Goal: Information Seeking & Learning: Learn about a topic

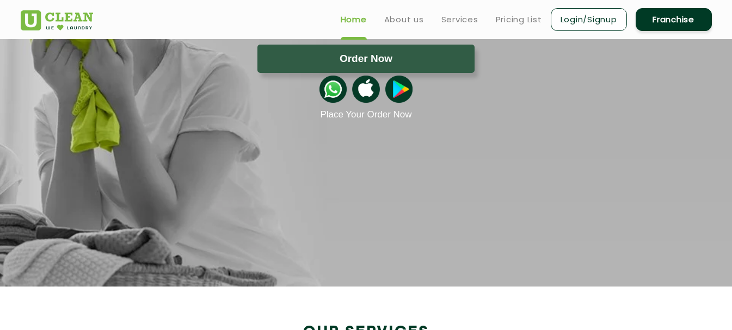
scroll to position [109, 0]
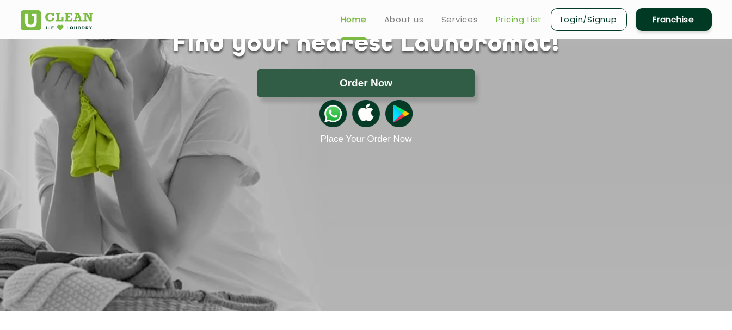
click at [525, 19] on link "Pricing List" at bounding box center [519, 19] width 46 height 13
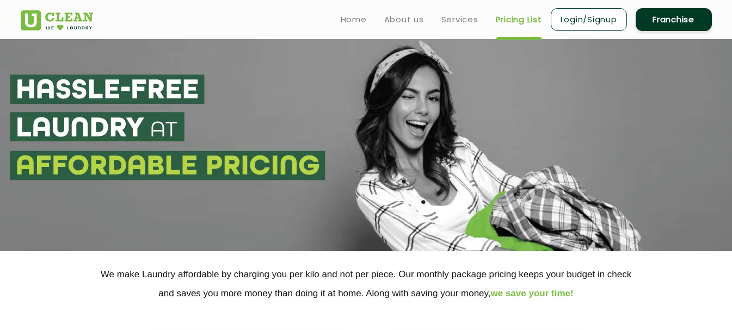
select select "0"
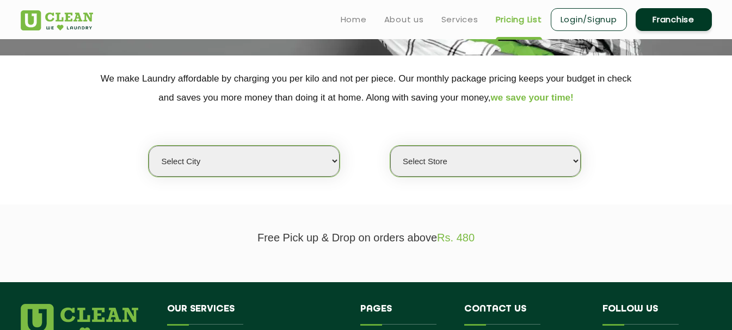
scroll to position [163, 0]
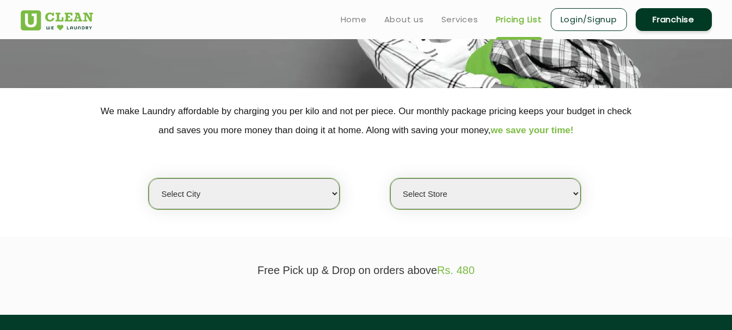
click at [323, 201] on select "Select city [GEOGRAPHIC_DATA] [GEOGRAPHIC_DATA] [GEOGRAPHIC_DATA] [GEOGRAPHIC_D…" at bounding box center [244, 194] width 190 height 31
click at [123, 136] on p "We make Laundry affordable by charging you per kilo and not per piece. Our mont…" at bounding box center [366, 121] width 691 height 38
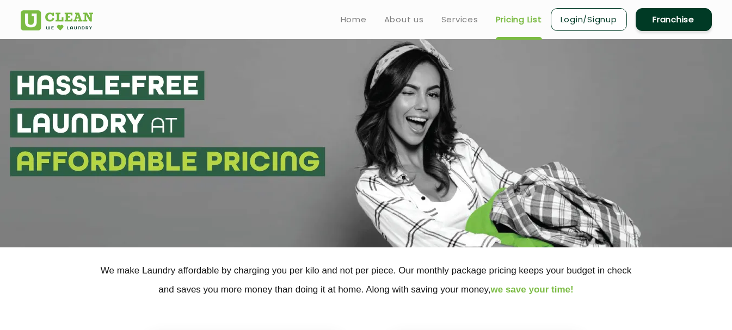
scroll to position [0, 0]
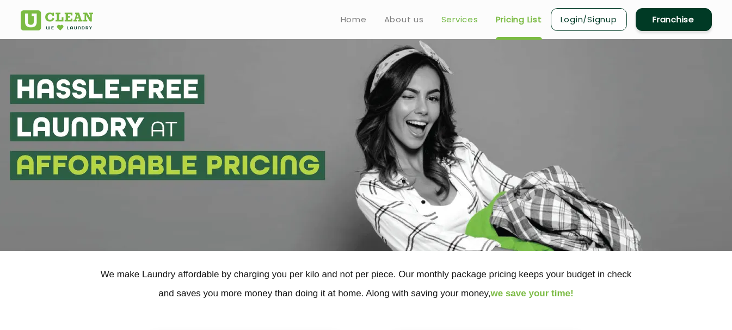
click at [459, 19] on link "Services" at bounding box center [459, 19] width 37 height 13
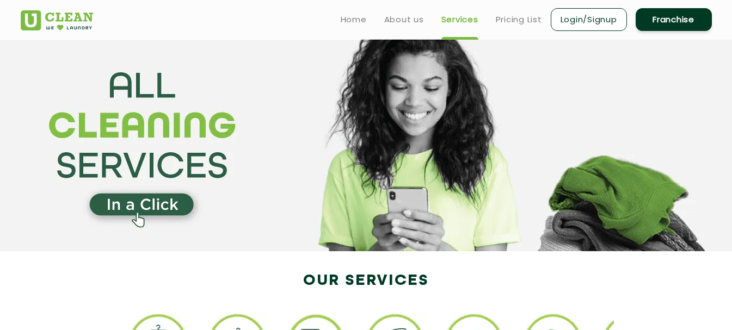
click at [594, 18] on link "Login/Signup" at bounding box center [589, 19] width 76 height 23
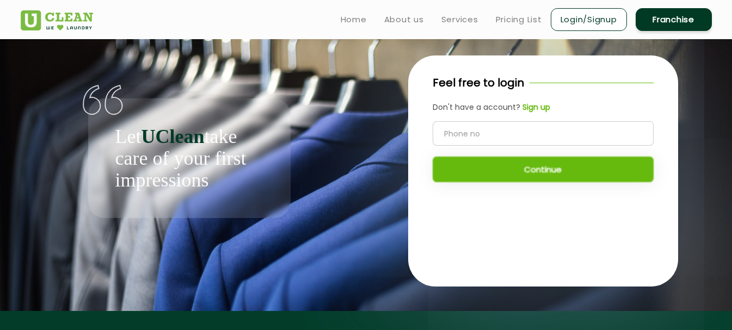
click at [391, 119] on div "Feel free to login Don't have a account? Sign up Continue" at bounding box center [542, 171] width 337 height 265
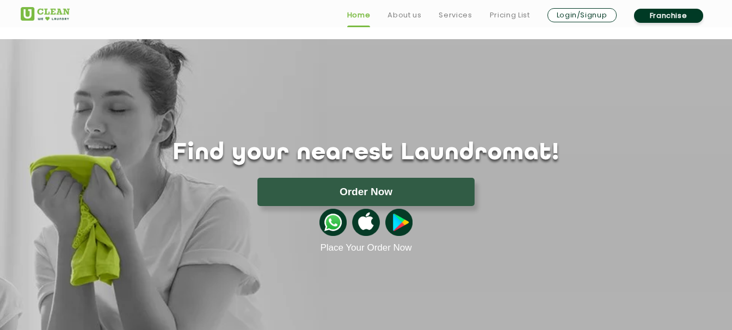
scroll to position [109, 0]
